Goal: Transaction & Acquisition: Subscribe to service/newsletter

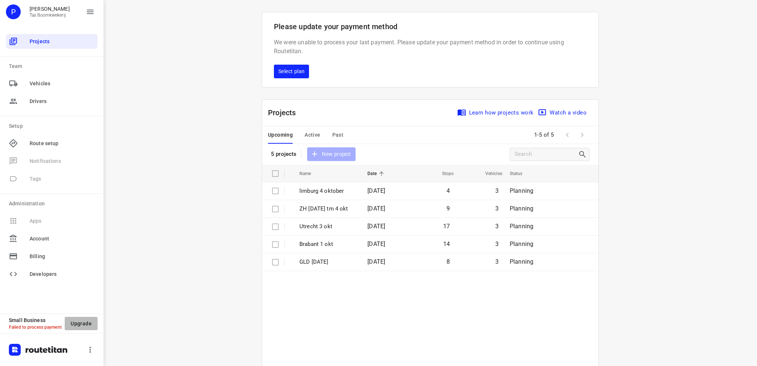
click at [83, 324] on span "Upgrade" at bounding box center [81, 324] width 21 height 6
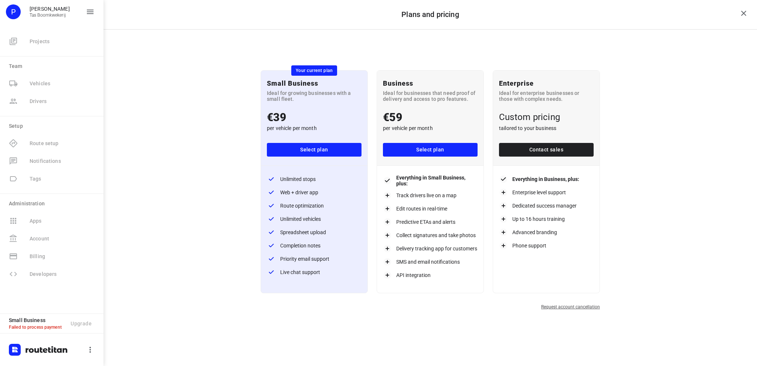
click at [311, 149] on span "Select plan" at bounding box center [314, 149] width 83 height 9
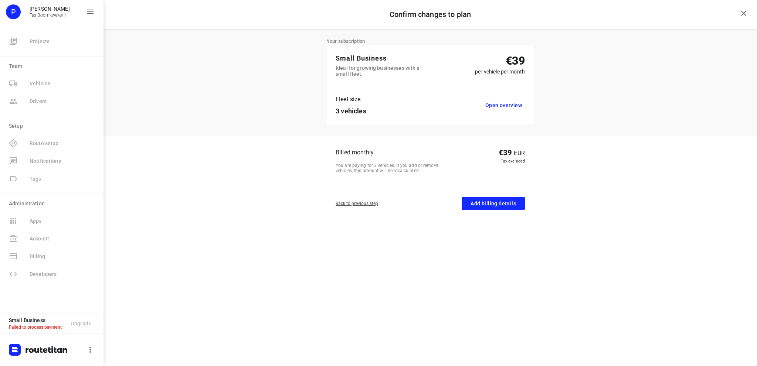
click at [486, 207] on span "Add billing details" at bounding box center [493, 203] width 45 height 9
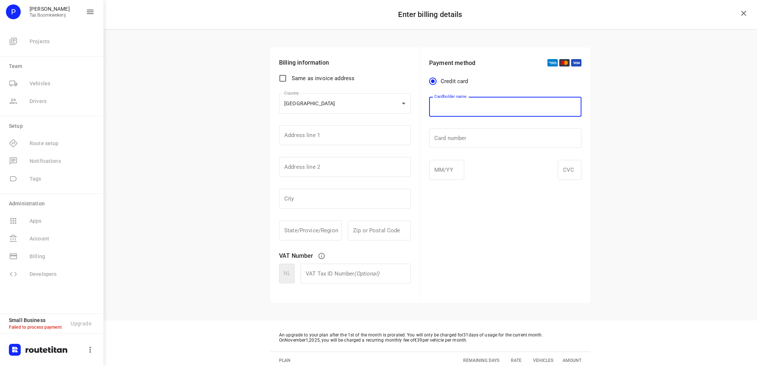
click at [503, 106] on input "text" at bounding box center [505, 107] width 152 height 20
type input "P.W. Tas"
click at [457, 175] on div at bounding box center [446, 170] width 35 height 20
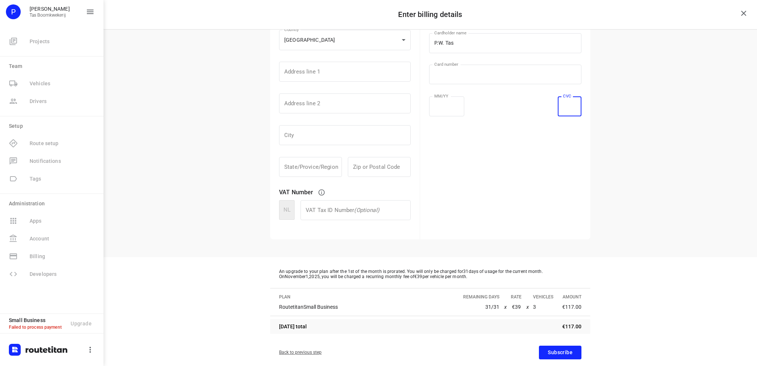
scroll to position [77, 0]
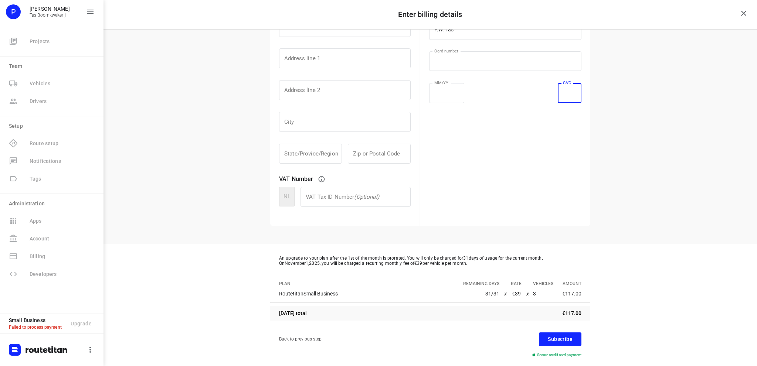
click at [571, 342] on button "Subscribe" at bounding box center [560, 340] width 43 height 14
click at [557, 338] on span "Subscribe" at bounding box center [560, 339] width 25 height 9
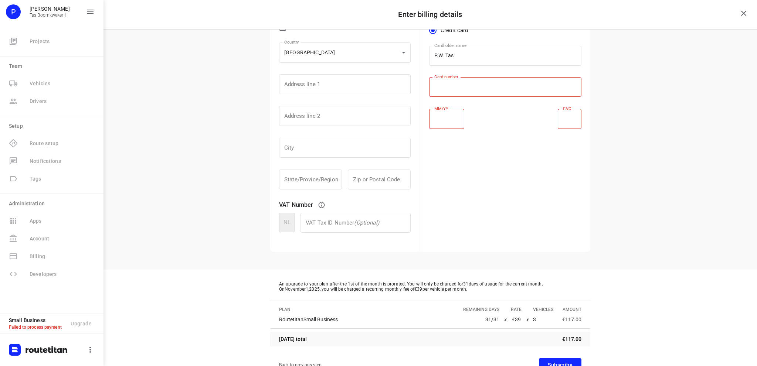
scroll to position [40, 0]
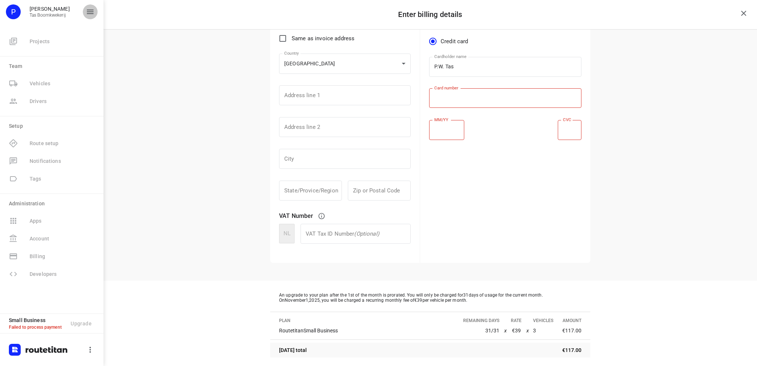
click at [88, 9] on icon "button" at bounding box center [90, 11] width 9 height 9
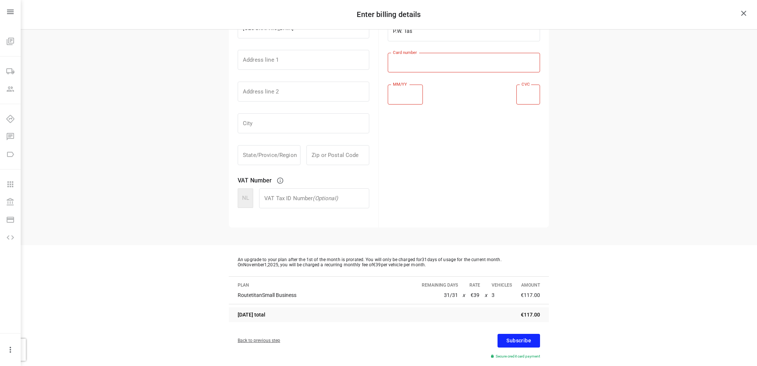
scroll to position [77, 0]
drag, startPoint x: 533, startPoint y: 91, endPoint x: 504, endPoint y: 92, distance: 29.2
click at [504, 92] on div "MM/YY MM/YY ​ CVC CVC ​" at bounding box center [464, 97] width 152 height 28
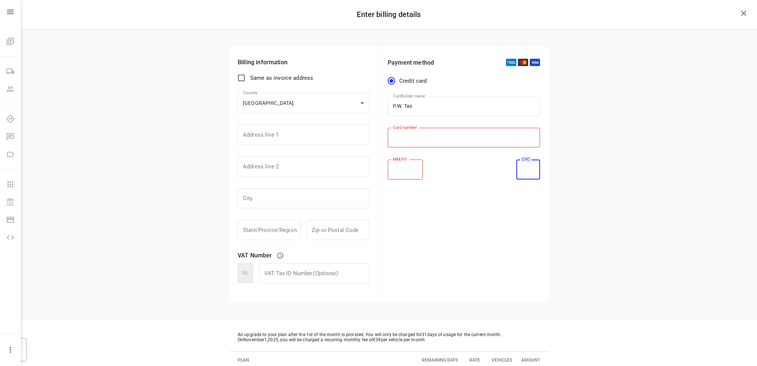
scroll to position [0, 0]
